Goal: Download file/media

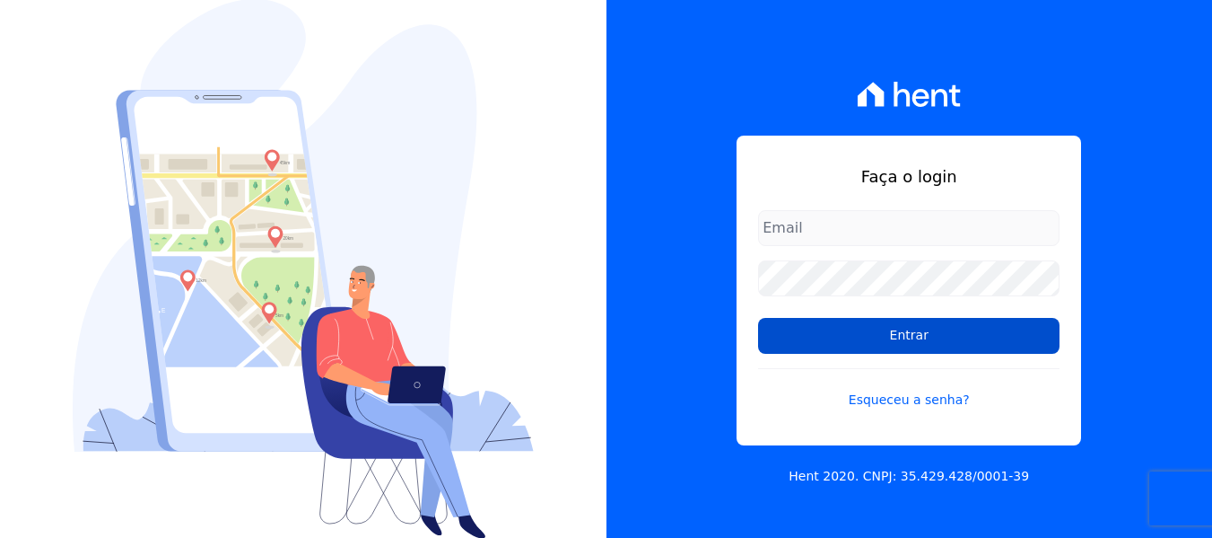
type input "hellen@3pnegociosimobiliarios.com.br"
click at [870, 328] on input "Entrar" at bounding box center [909, 336] width 302 height 36
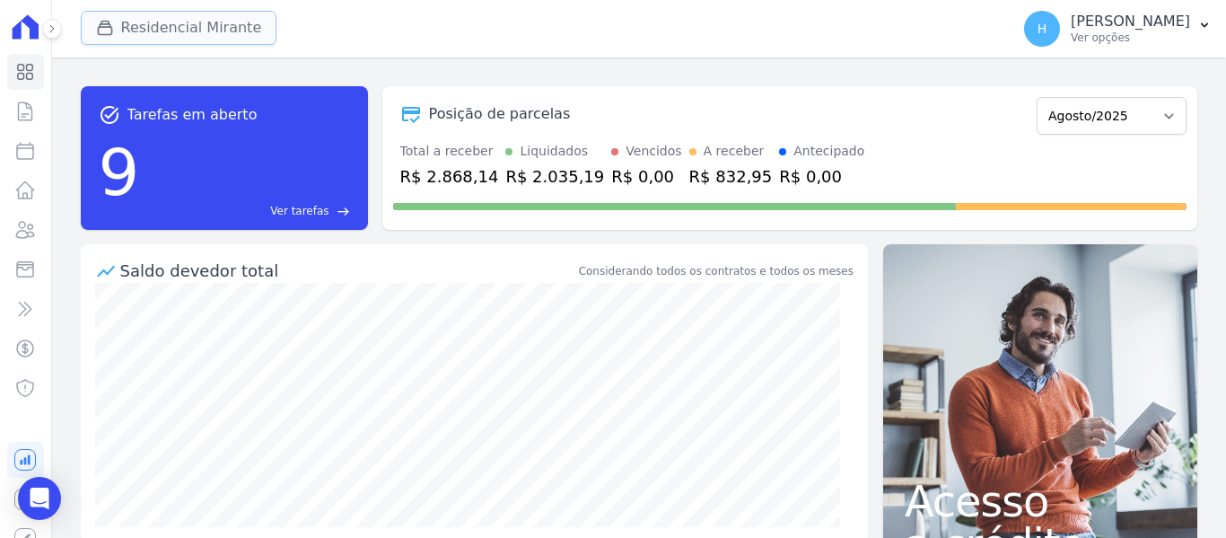
click at [122, 25] on button "Residencial Mirante" at bounding box center [179, 28] width 197 height 34
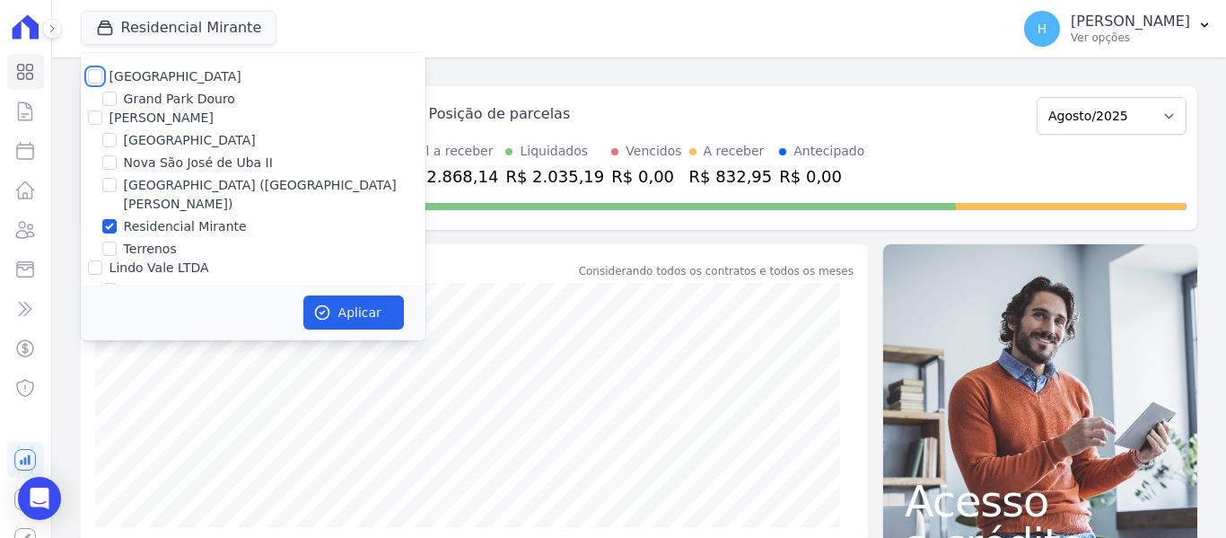
drag, startPoint x: 100, startPoint y: 71, endPoint x: 104, endPoint y: 105, distance: 34.4
click at [99, 71] on input "[GEOGRAPHIC_DATA]" at bounding box center [95, 76] width 14 height 14
checkbox input "true"
drag, startPoint x: 94, startPoint y: 118, endPoint x: 87, endPoint y: 155, distance: 38.4
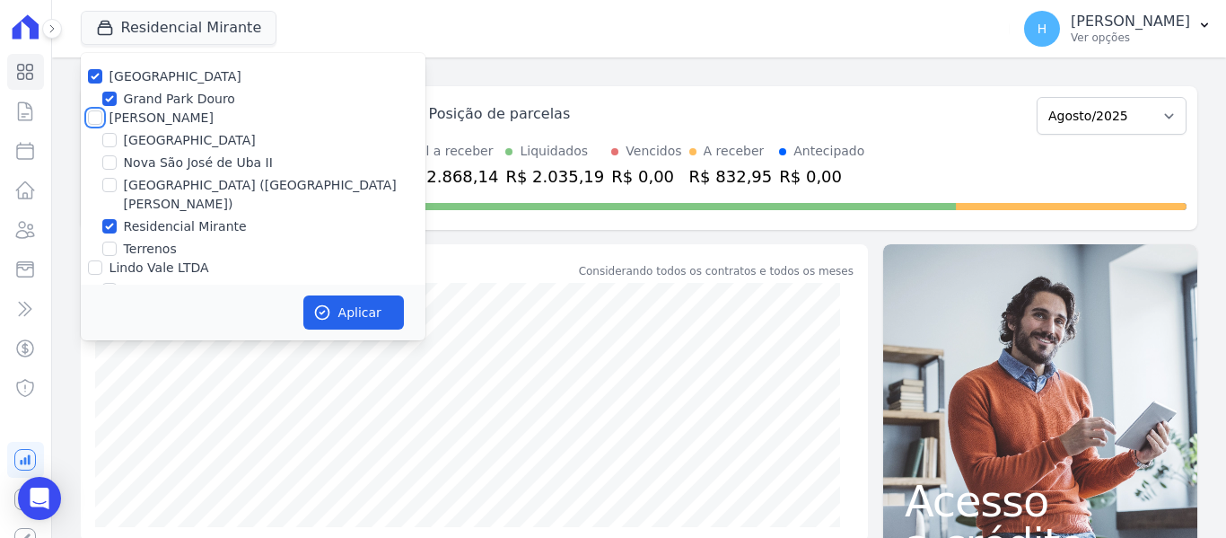
click at [93, 117] on input "[PERSON_NAME]" at bounding box center [95, 117] width 14 height 14
checkbox input "true"
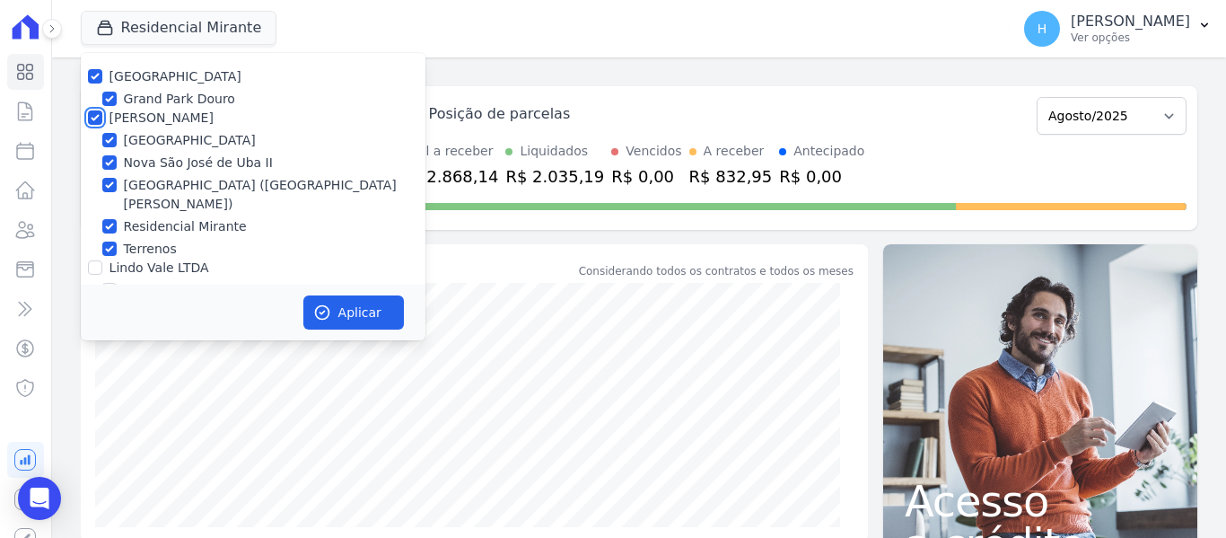
checkbox input "true"
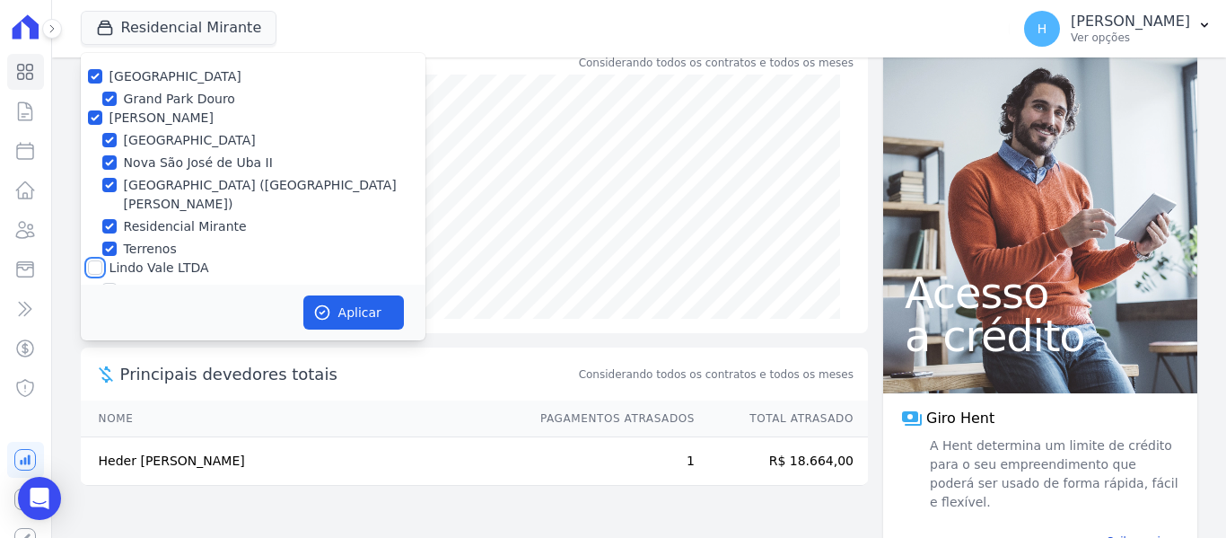
click at [96, 260] on input "Lindo Vale LTDA" at bounding box center [95, 267] width 14 height 14
checkbox input "true"
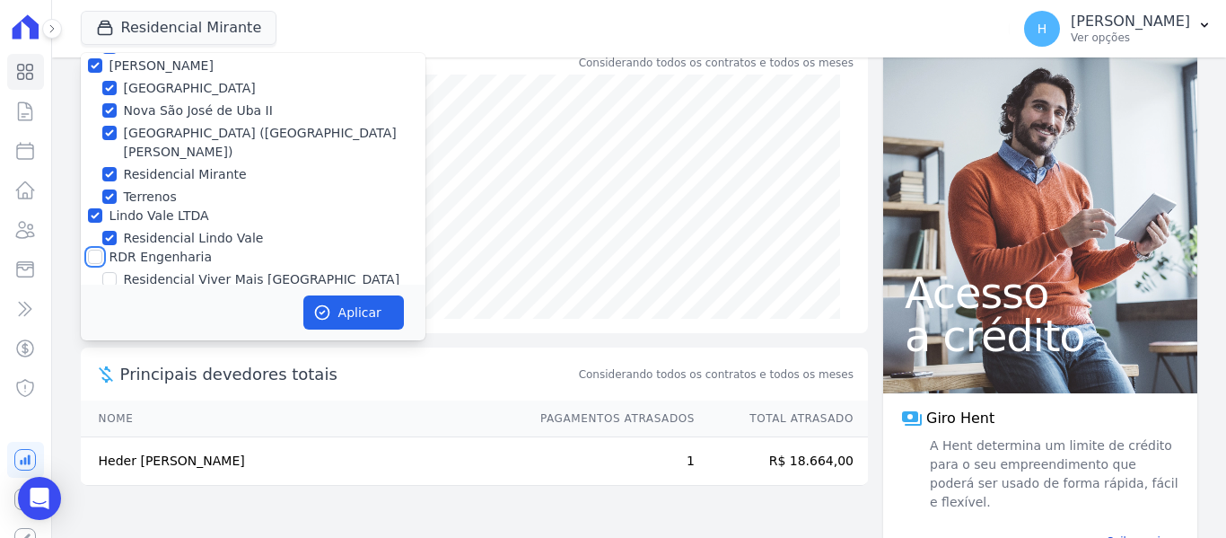
click at [98, 249] on input "RDR Engenharia" at bounding box center [95, 256] width 14 height 14
checkbox input "true"
click at [381, 300] on button "Aplicar" at bounding box center [353, 312] width 101 height 34
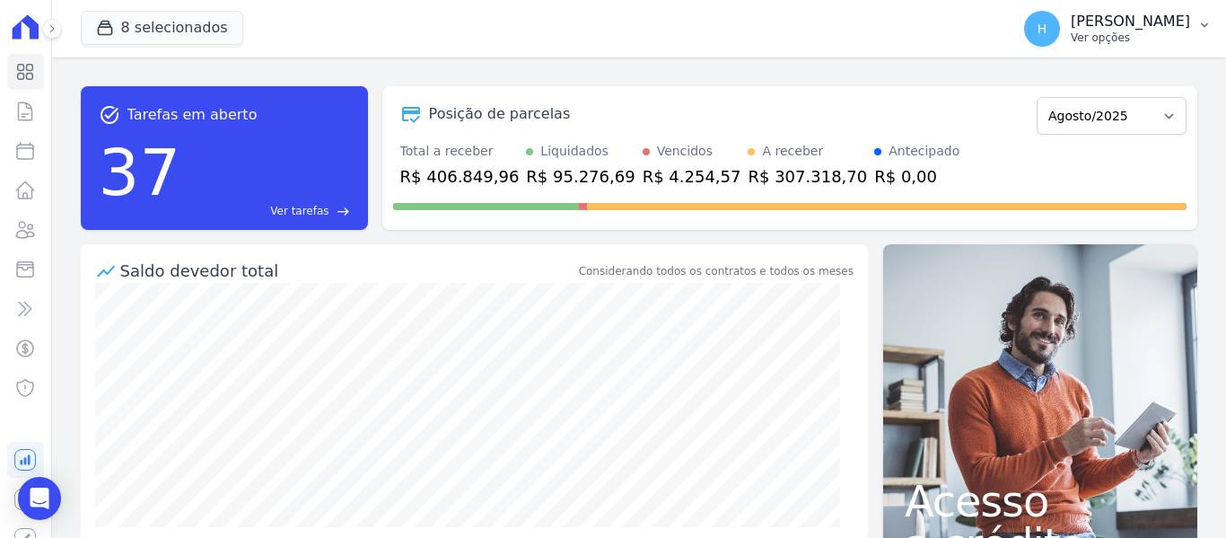
click at [1153, 34] on p "Ver opções" at bounding box center [1130, 38] width 119 height 14
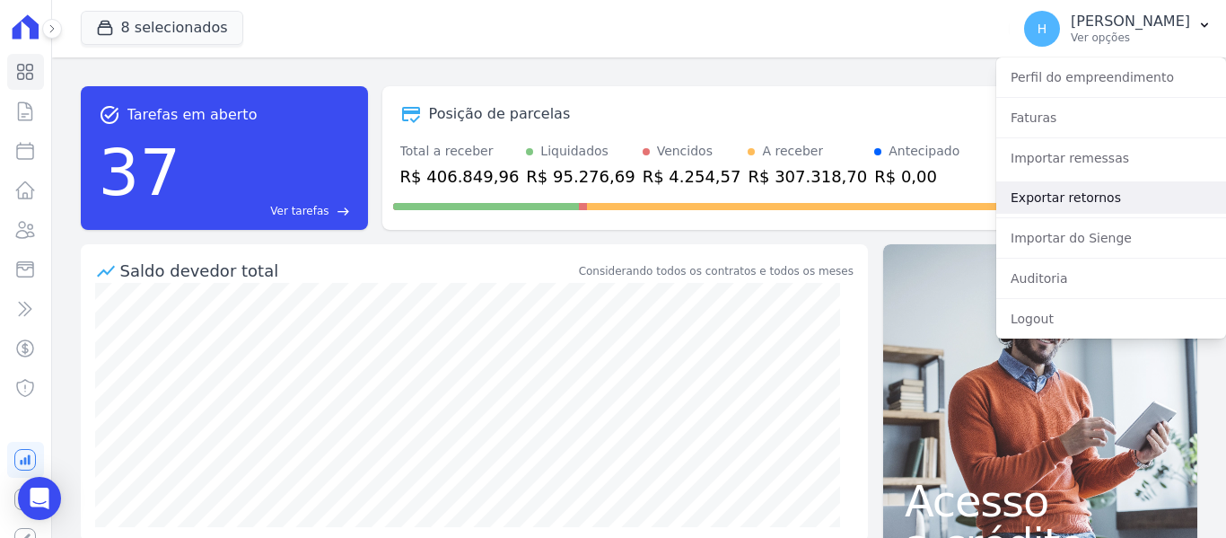
click at [1093, 193] on link "Exportar retornos" at bounding box center [1111, 197] width 230 height 32
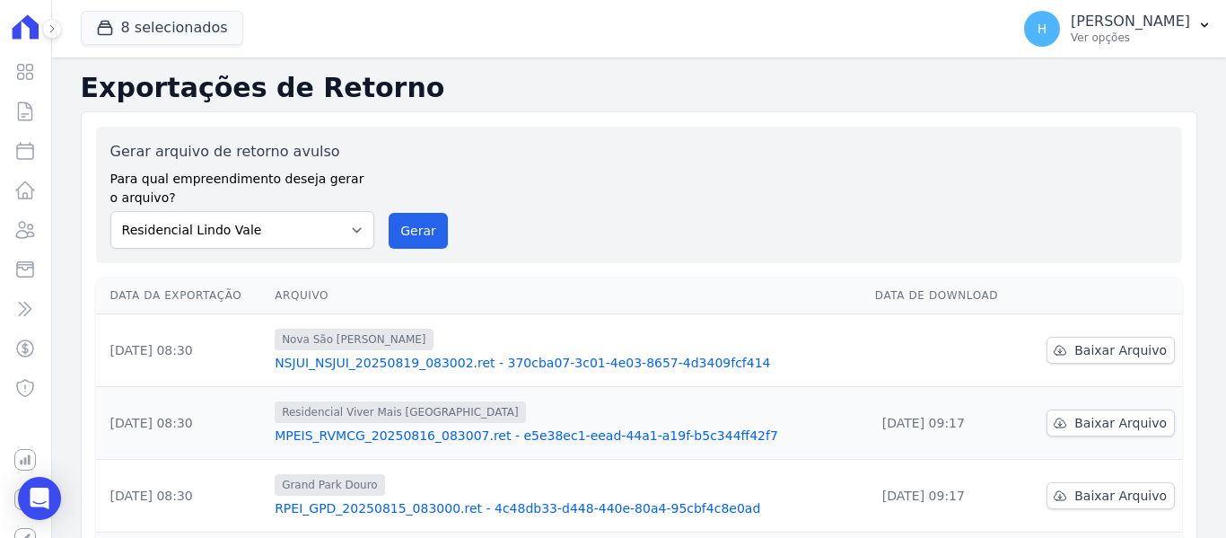
scroll to position [90, 0]
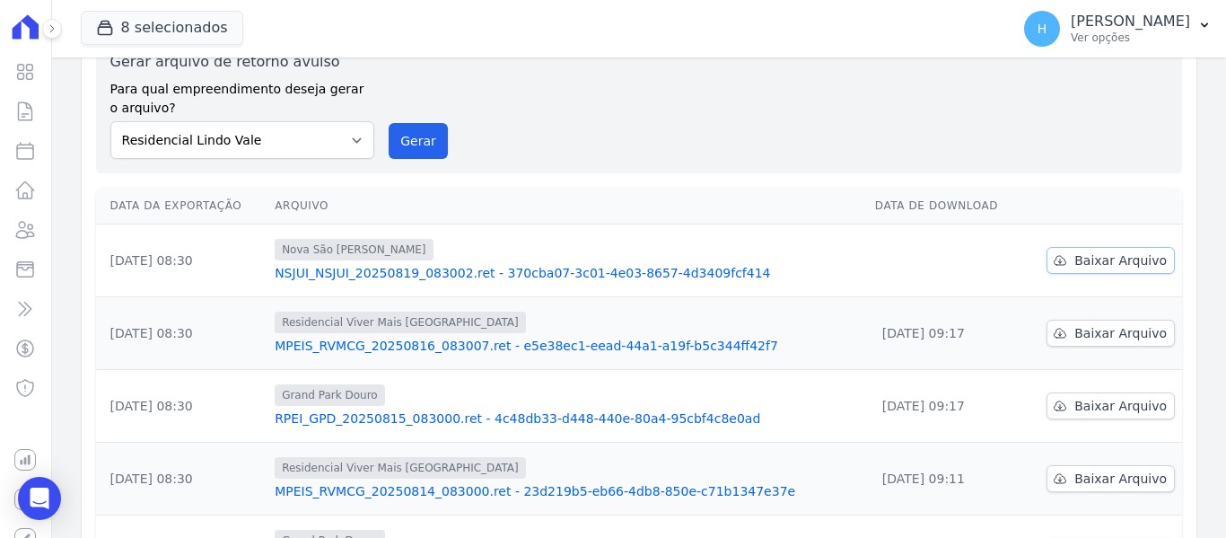
click at [1081, 253] on span "Baixar Arquivo" at bounding box center [1120, 260] width 92 height 18
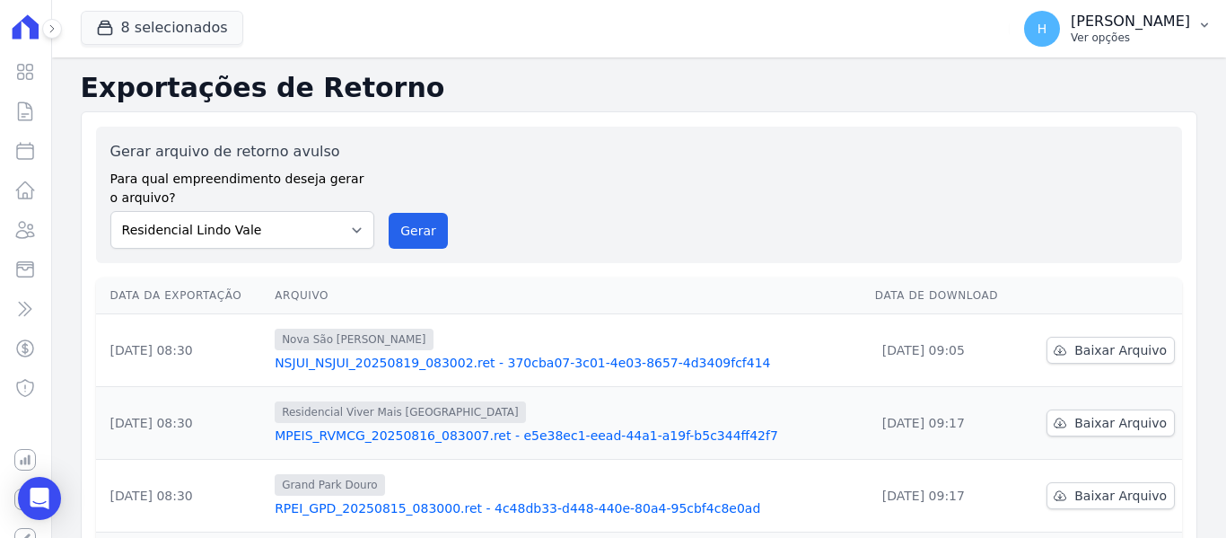
click at [1180, 25] on p "[PERSON_NAME]" at bounding box center [1130, 22] width 119 height 18
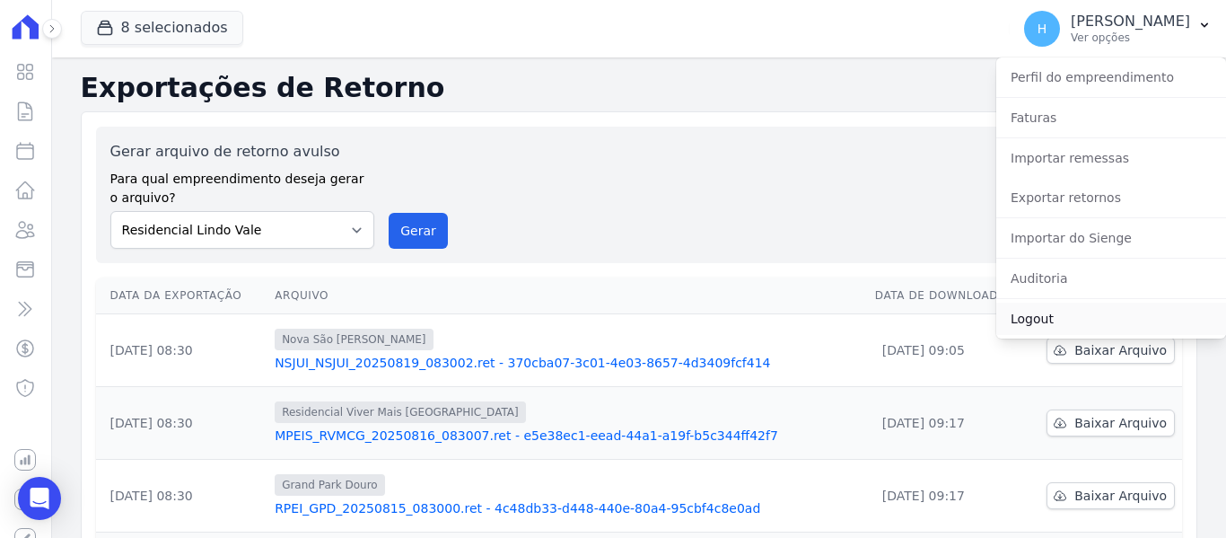
click at [1049, 317] on link "Logout" at bounding box center [1111, 318] width 230 height 32
